Goal: Task Accomplishment & Management: Complete application form

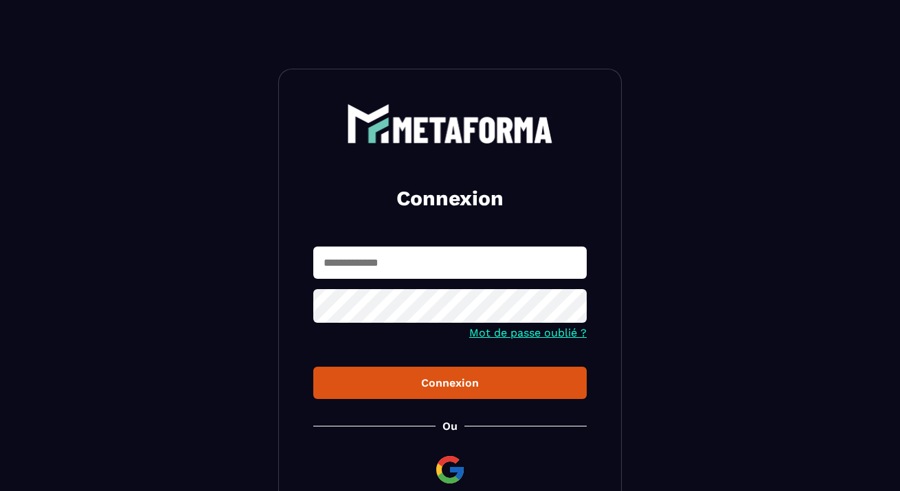
click at [352, 260] on input "text" at bounding box center [449, 263] width 273 height 32
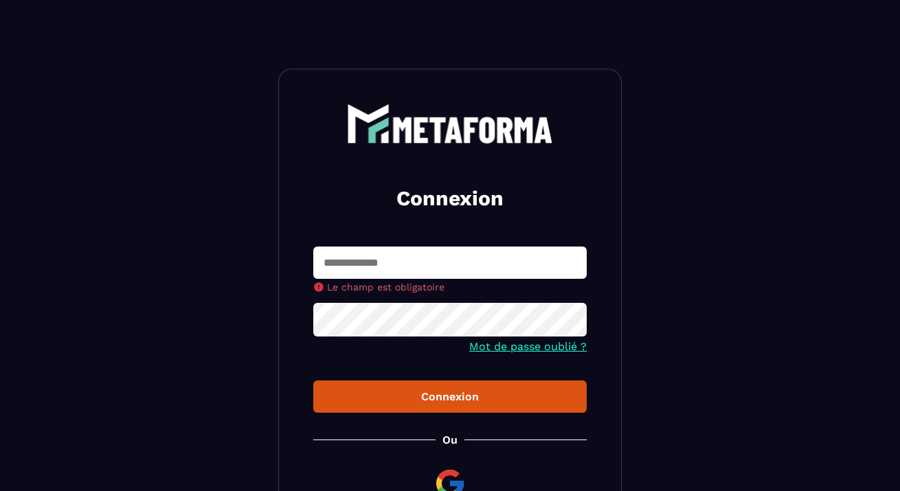
type input "**********"
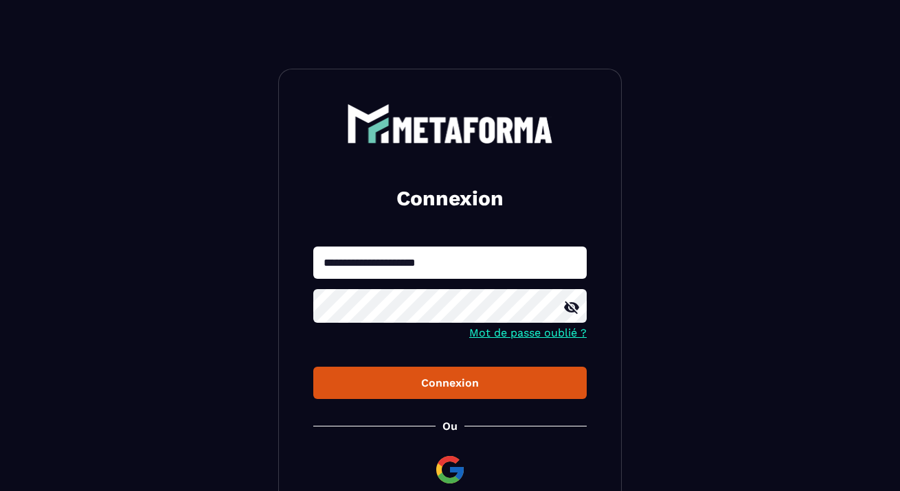
click at [436, 384] on div "Connexion" at bounding box center [449, 383] width 251 height 13
